Goal: Navigation & Orientation: Understand site structure

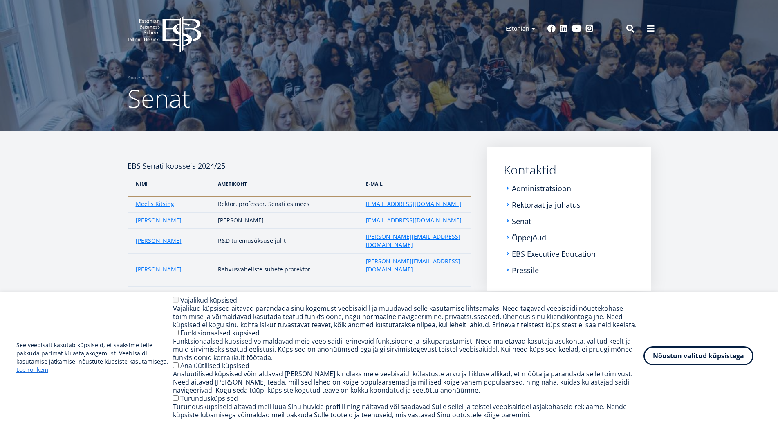
click at [686, 352] on button "Nõustun valitud küpsistega" at bounding box center [699, 355] width 110 height 19
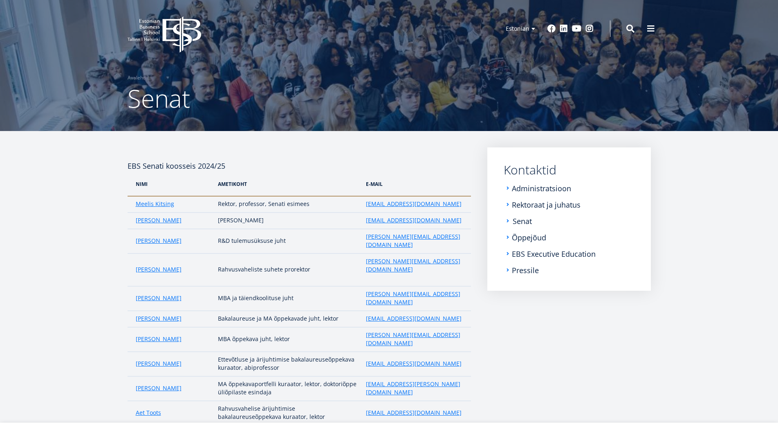
click at [526, 219] on link "Senat" at bounding box center [522, 221] width 19 height 8
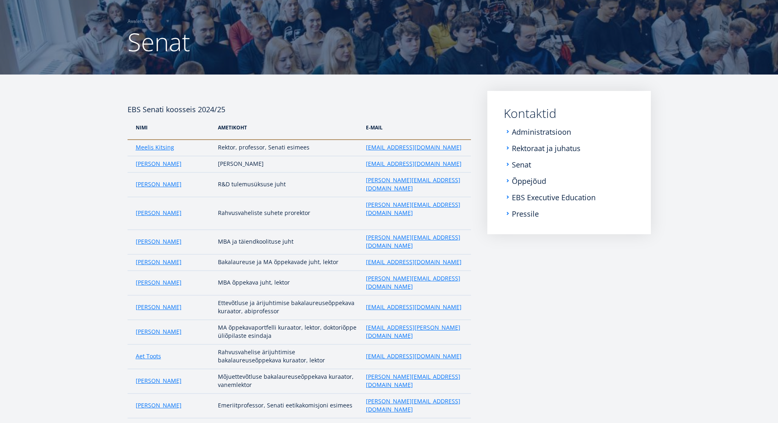
scroll to position [58, 0]
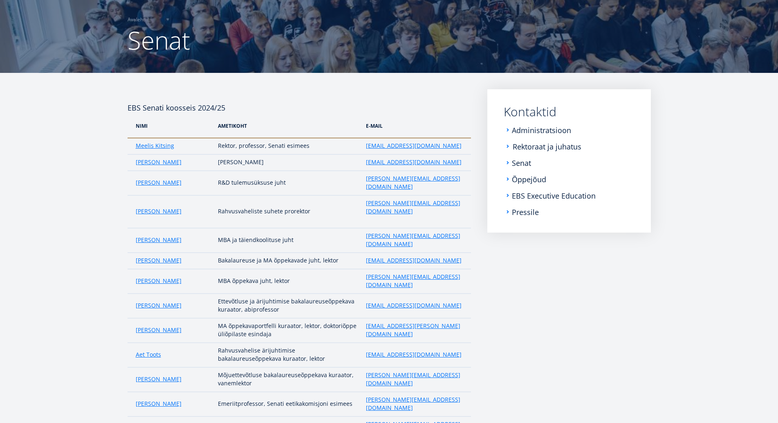
click at [532, 149] on link "Rektoraat ja juhatus" at bounding box center [547, 146] width 69 height 8
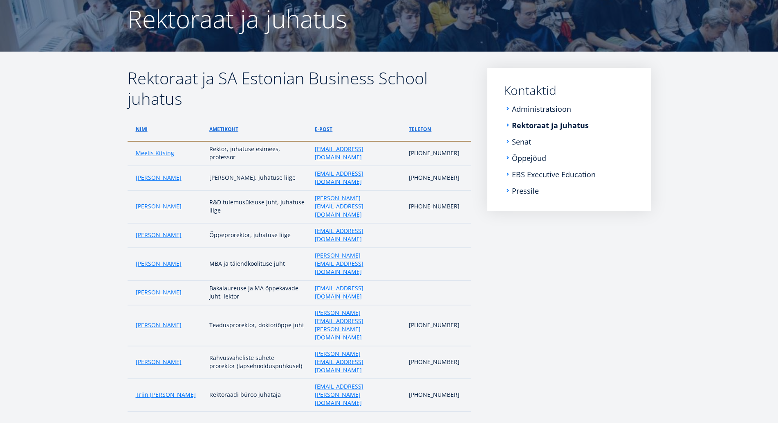
scroll to position [83, 0]
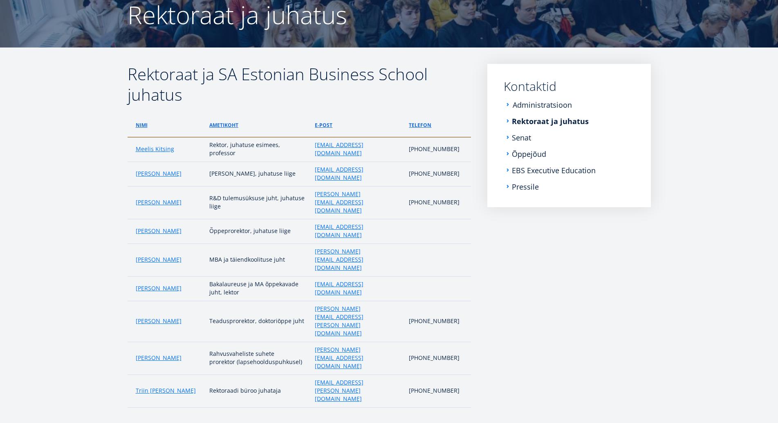
click at [531, 104] on link "Administratsioon" at bounding box center [542, 105] width 59 height 8
